Goal: Task Accomplishment & Management: Use online tool/utility

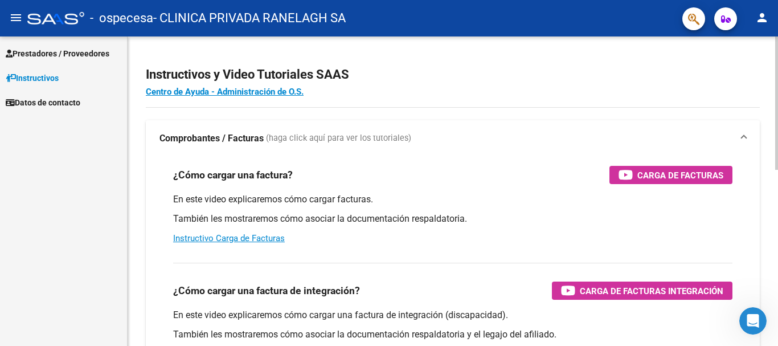
drag, startPoint x: 284, startPoint y: 0, endPoint x: 468, endPoint y: 150, distance: 236.8
click at [468, 150] on mat-expansion-panel-header "Comprobantes / Facturas (haga click aquí para ver los tutoriales)" at bounding box center [453, 138] width 614 height 36
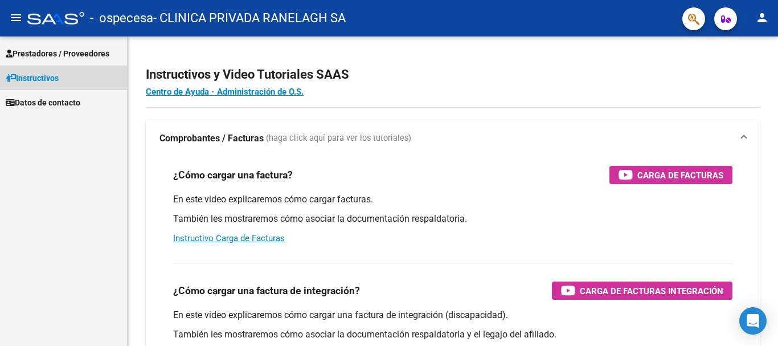
click at [46, 79] on span "Instructivos" at bounding box center [32, 78] width 53 height 13
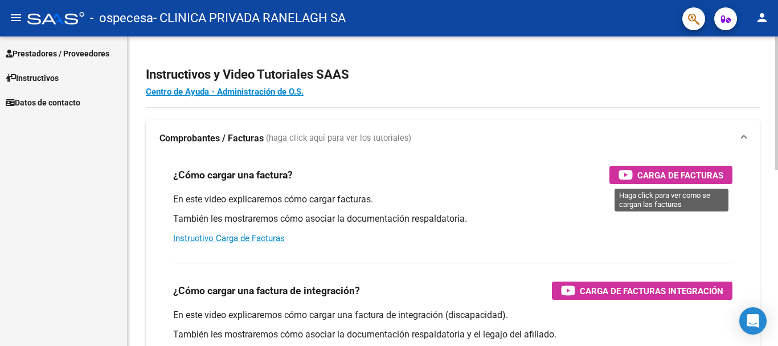
click at [633, 171] on div "Carga de Facturas" at bounding box center [670, 175] width 105 height 18
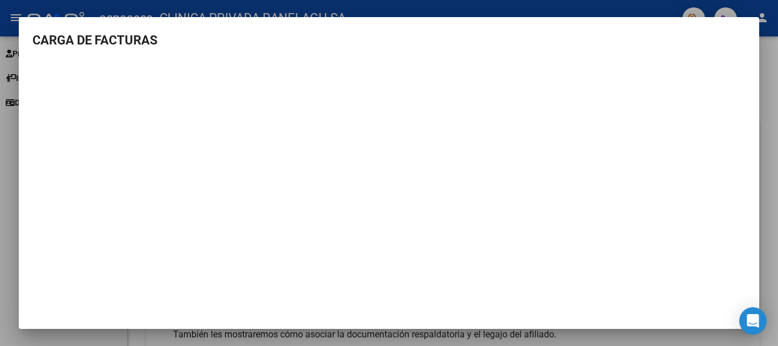
scroll to position [1, 0]
click at [772, 271] on div at bounding box center [389, 173] width 778 height 346
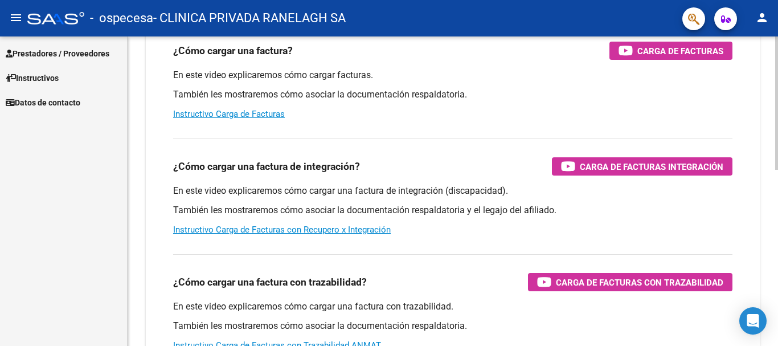
scroll to position [67, 0]
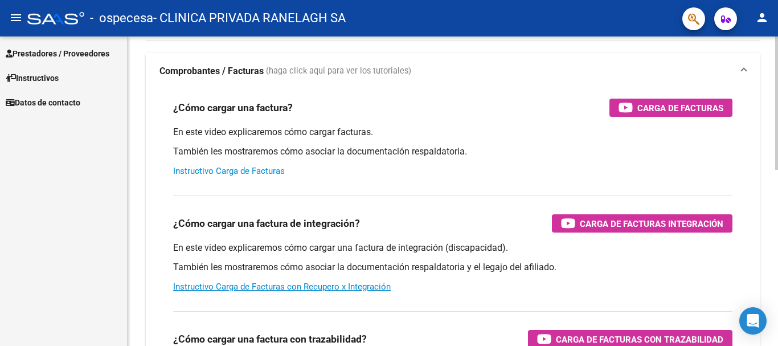
click at [256, 174] on link "Instructivo Carga de Facturas" at bounding box center [229, 171] width 112 height 10
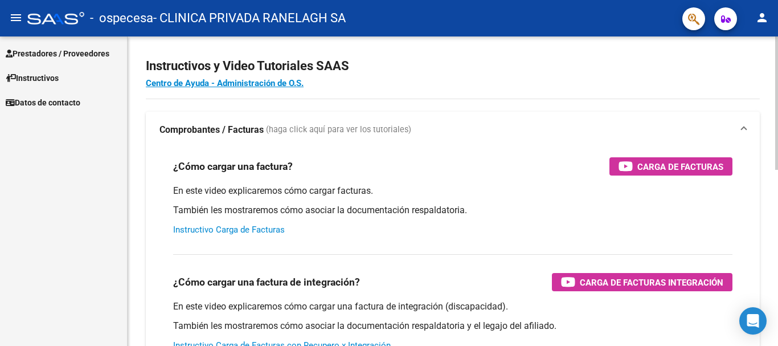
scroll to position [0, 0]
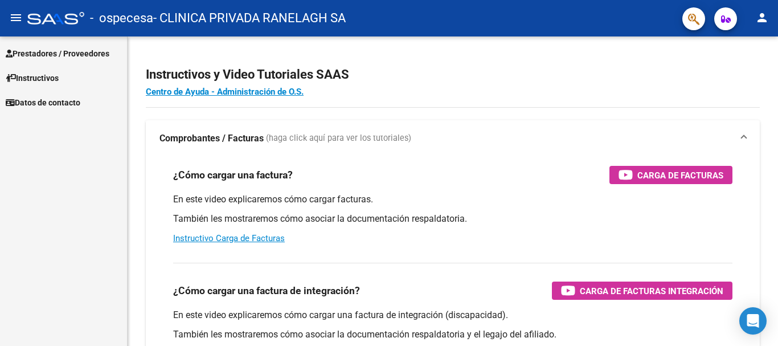
click at [83, 52] on span "Prestadores / Proveedores" at bounding box center [58, 53] width 104 height 13
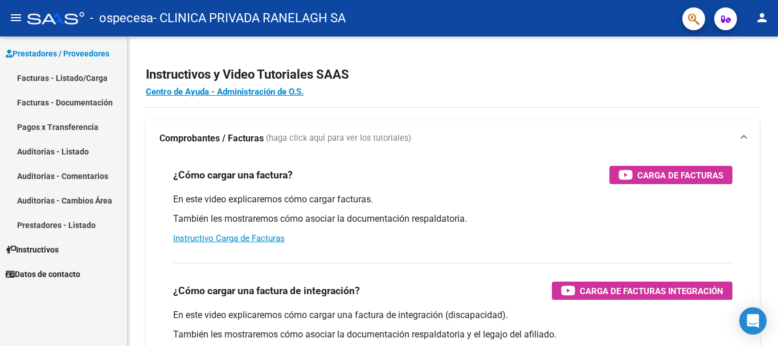
click at [84, 83] on link "Facturas - Listado/Carga" at bounding box center [63, 77] width 127 height 24
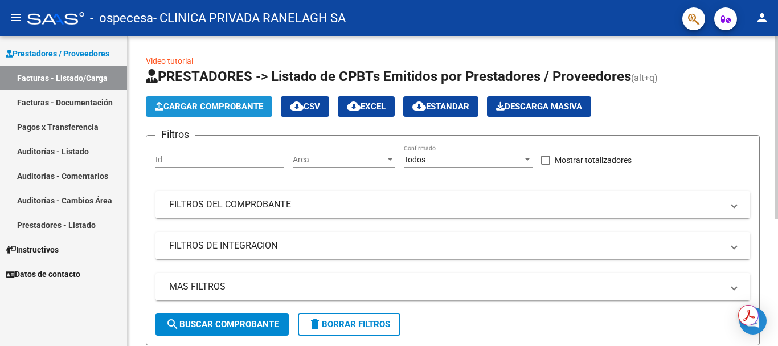
click at [238, 112] on button "Cargar Comprobante" at bounding box center [209, 106] width 126 height 21
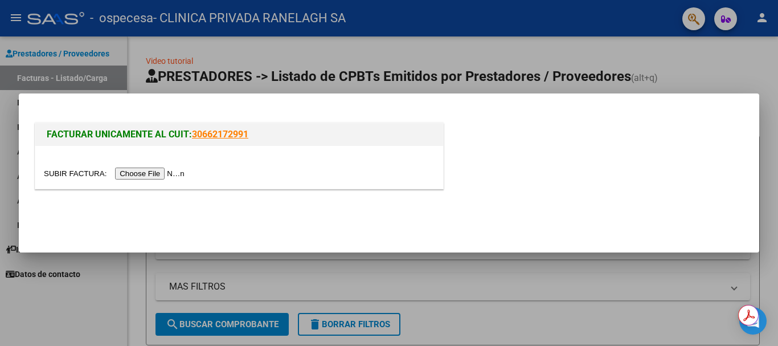
click at [685, 63] on div at bounding box center [389, 173] width 778 height 346
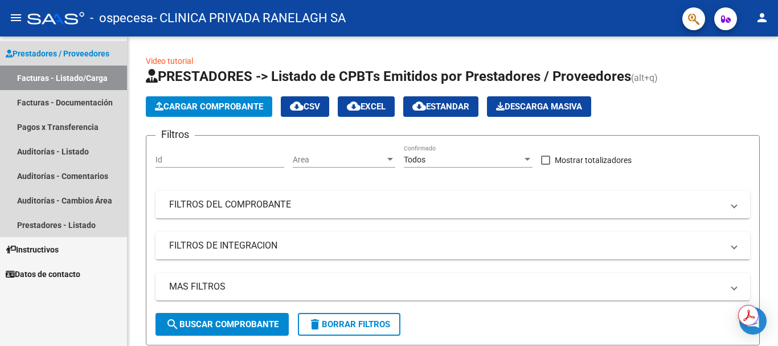
click at [46, 51] on span "Prestadores / Proveedores" at bounding box center [58, 53] width 104 height 13
